Goal: Task Accomplishment & Management: Manage account settings

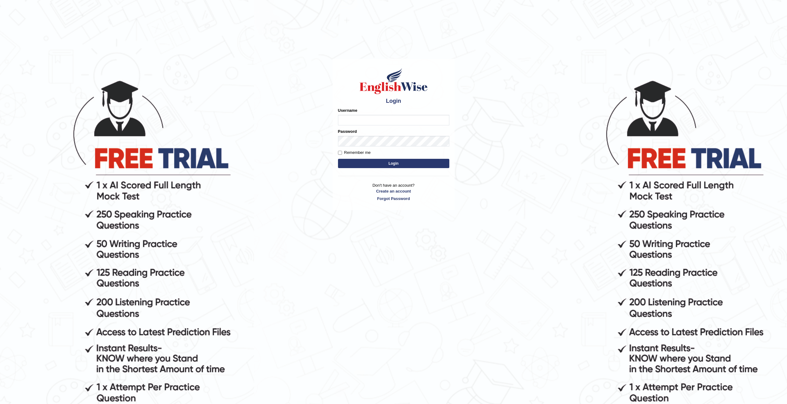
drag, startPoint x: 0, startPoint y: 0, endPoint x: 341, endPoint y: 123, distance: 362.3
click at [341, 123] on input "Username" at bounding box center [393, 120] width 111 height 11
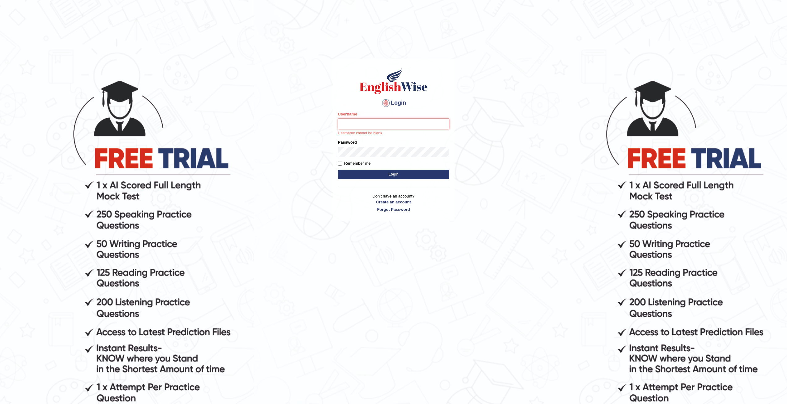
type input "chillup00"
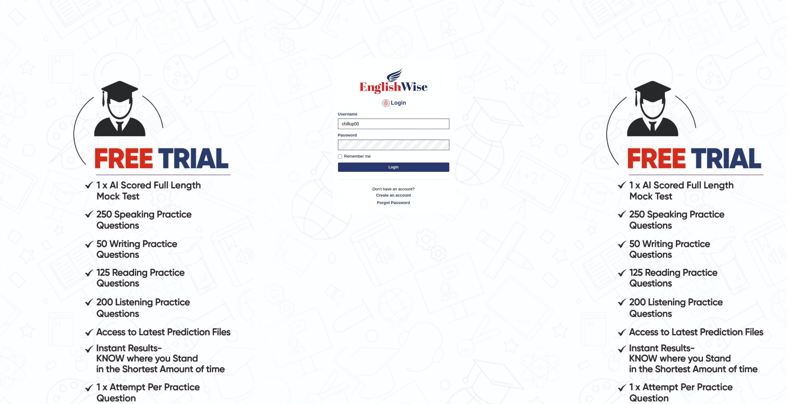
click at [343, 158] on label "Remember me" at bounding box center [354, 156] width 33 height 6
click at [342, 158] on input "Remember me" at bounding box center [340, 156] width 4 height 4
checkbox input "true"
click at [348, 164] on button "Login" at bounding box center [393, 166] width 111 height 9
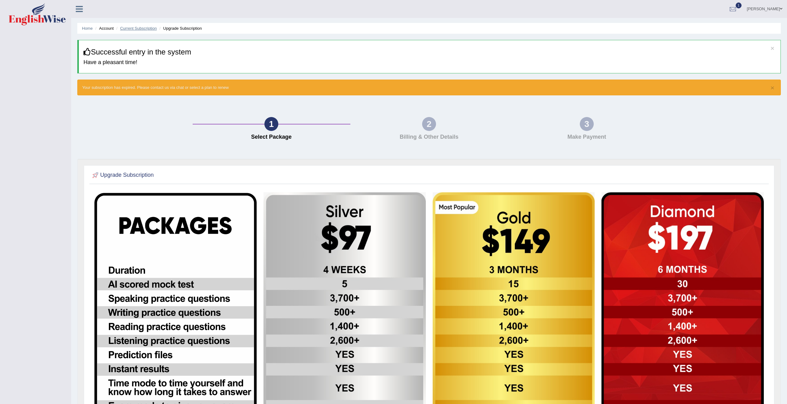
click at [147, 28] on link "Current Subscription" at bounding box center [138, 28] width 37 height 5
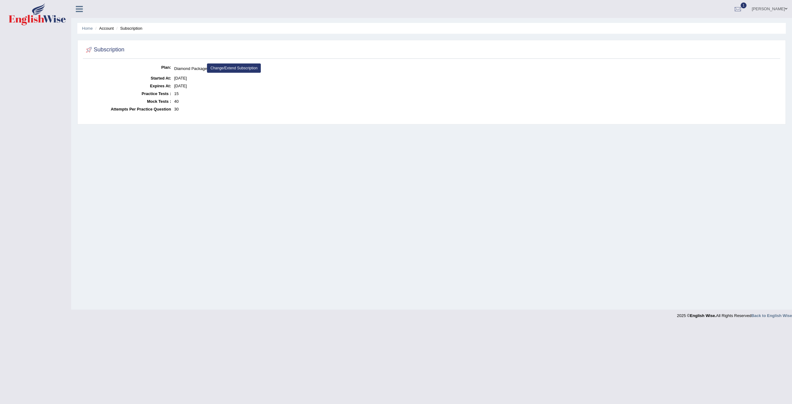
click at [228, 71] on link "Change/Extend Subscription" at bounding box center [234, 67] width 54 height 9
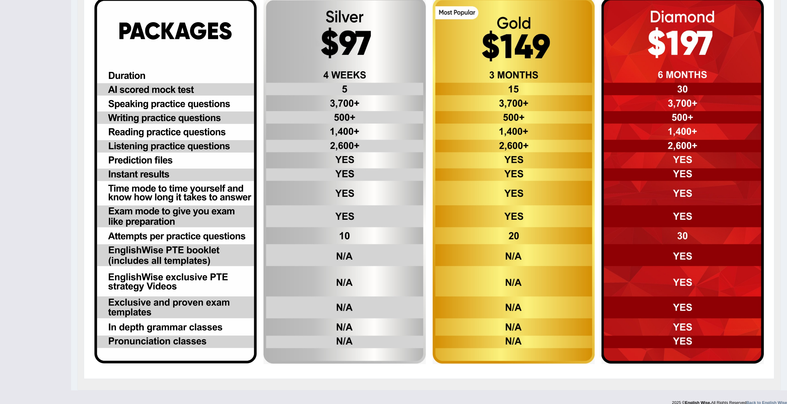
scroll to position [163, 0]
